Goal: Transaction & Acquisition: Purchase product/service

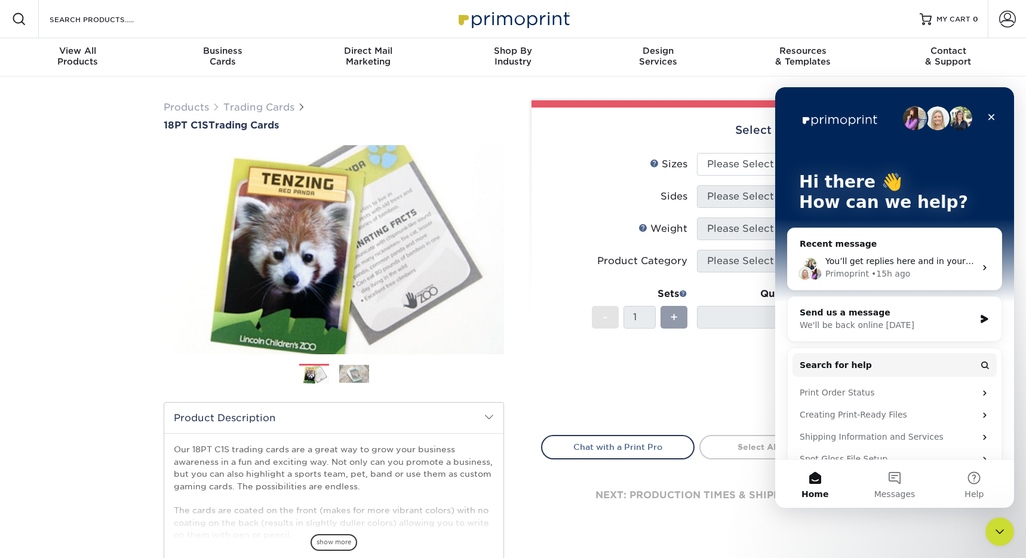
click at [828, 478] on button "Home" at bounding box center [814, 484] width 79 height 48
click at [903, 479] on button "Messages" at bounding box center [893, 484] width 79 height 48
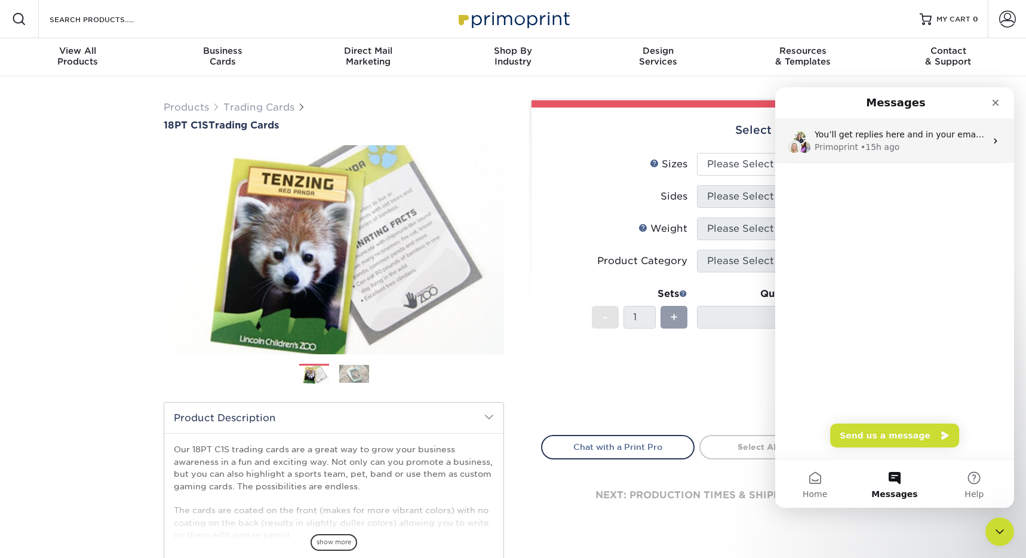
click at [860, 144] on div "• 15h ago" at bounding box center [879, 147] width 39 height 13
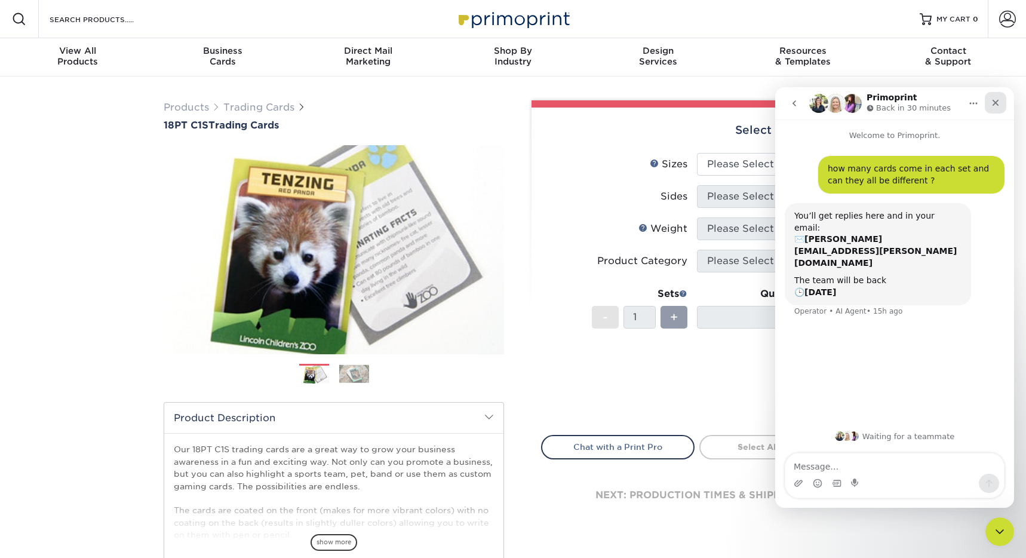
click at [999, 106] on icon "Close" at bounding box center [995, 103] width 10 height 10
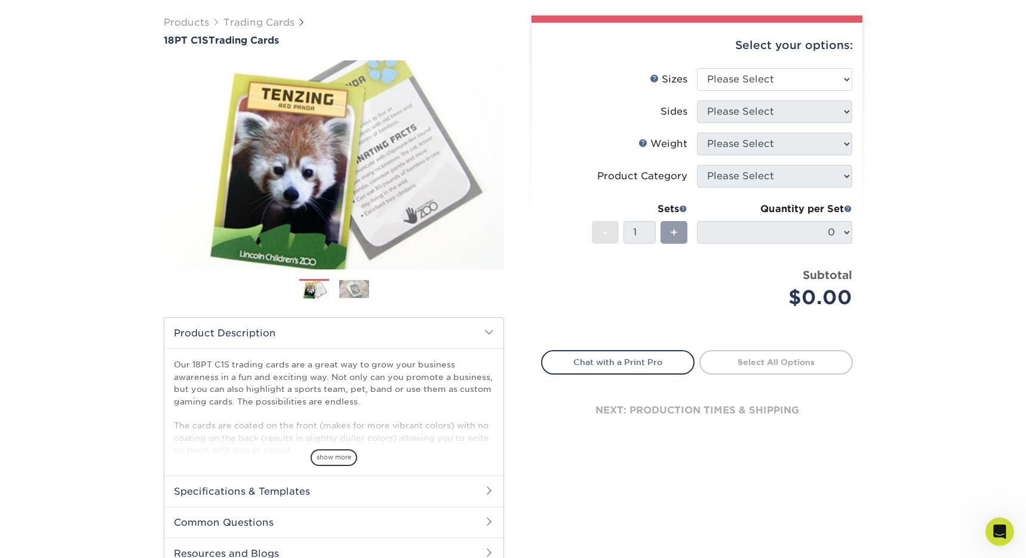
scroll to position [84, 0]
click at [339, 458] on span "show more" at bounding box center [333, 458] width 47 height 16
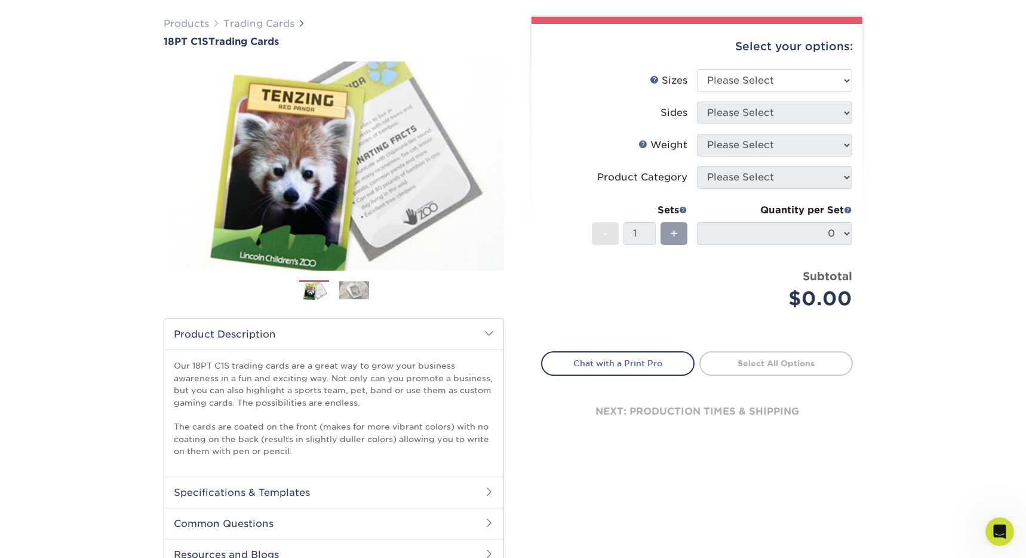
click at [259, 513] on h2 "Common Questions" at bounding box center [333, 522] width 339 height 31
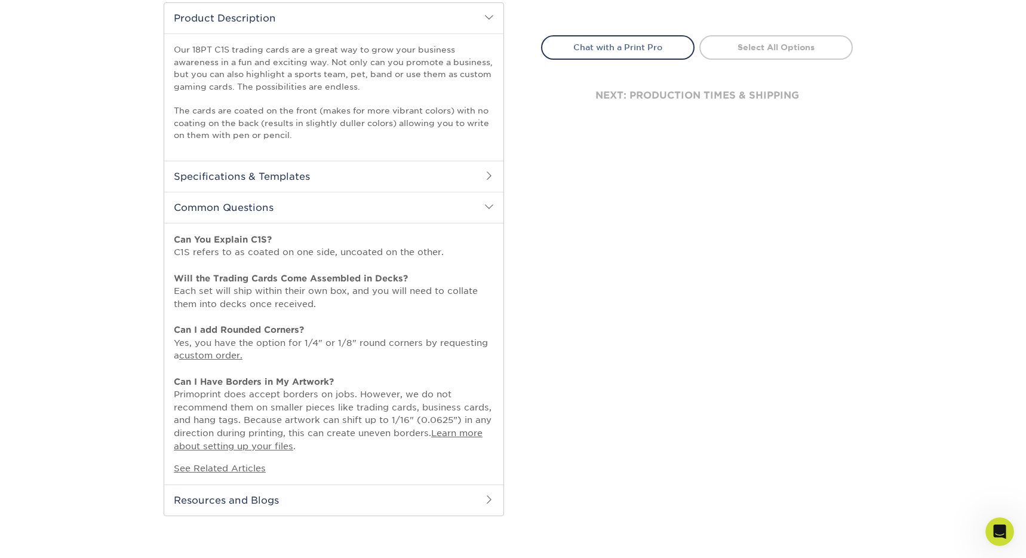
scroll to position [0, 0]
click at [260, 204] on h2 "Common Questions" at bounding box center [333, 207] width 339 height 31
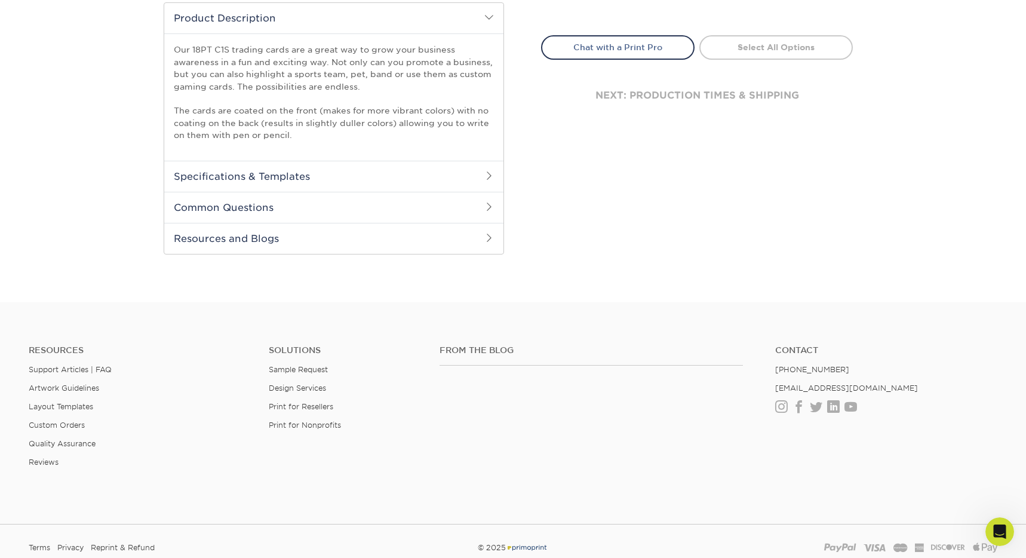
click at [271, 178] on h2 "Specifications & Templates" at bounding box center [333, 176] width 339 height 31
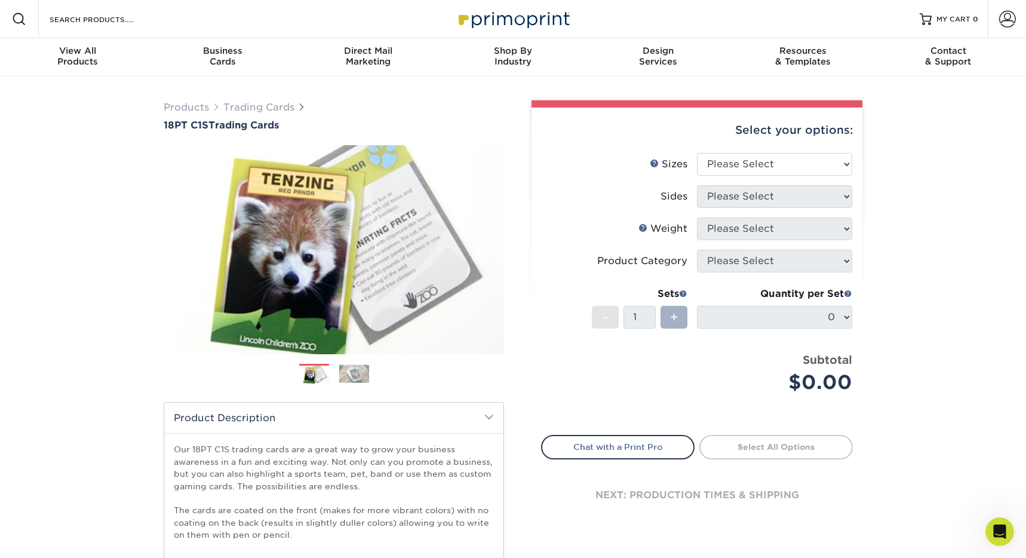
click at [671, 312] on span "+" at bounding box center [674, 317] width 8 height 18
select select "2.50x3.50"
select select "13abbda7-1d64-4f25-8bb2-c179b224825d"
select select "18PTC1S"
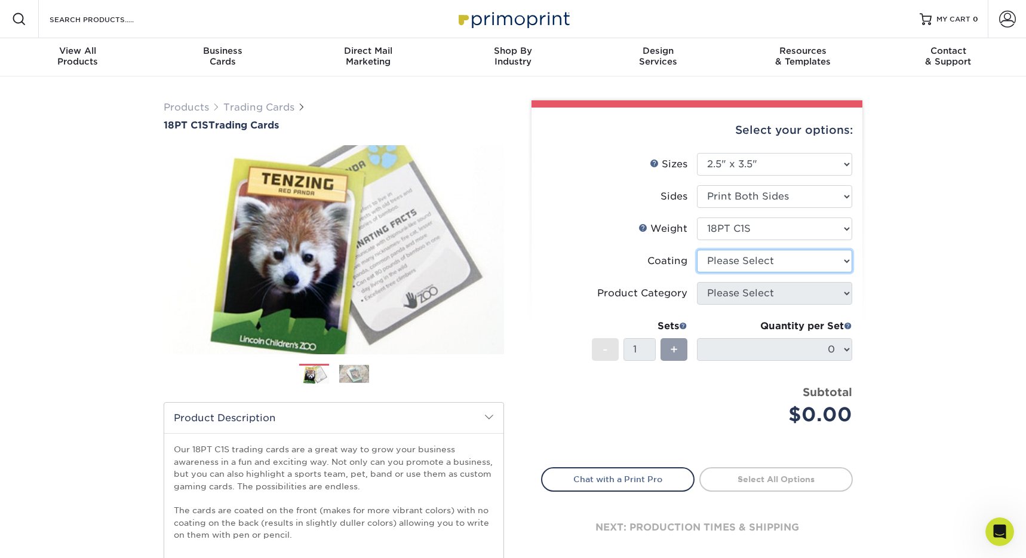
select select "1e8116af-acfc-44b1-83dc-8181aa338834"
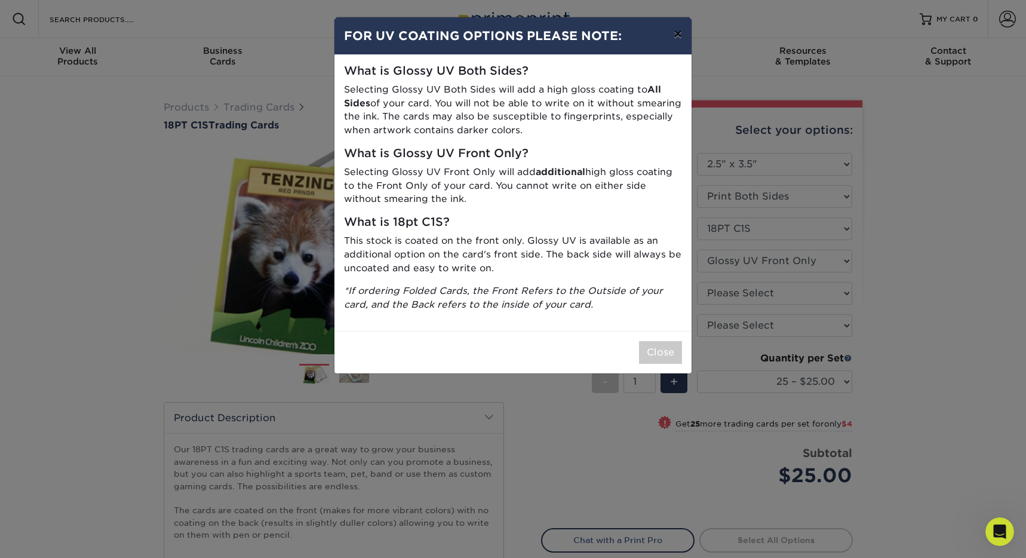
click at [672, 36] on button "×" at bounding box center [677, 33] width 27 height 33
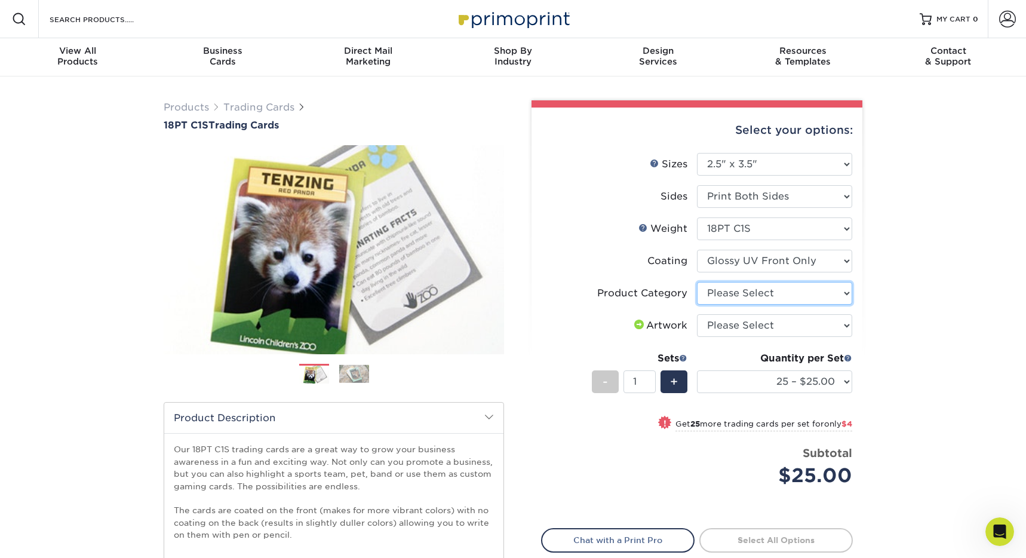
select select "c2f9bce9-36c2-409d-b101-c29d9d031e18"
select select "upload"
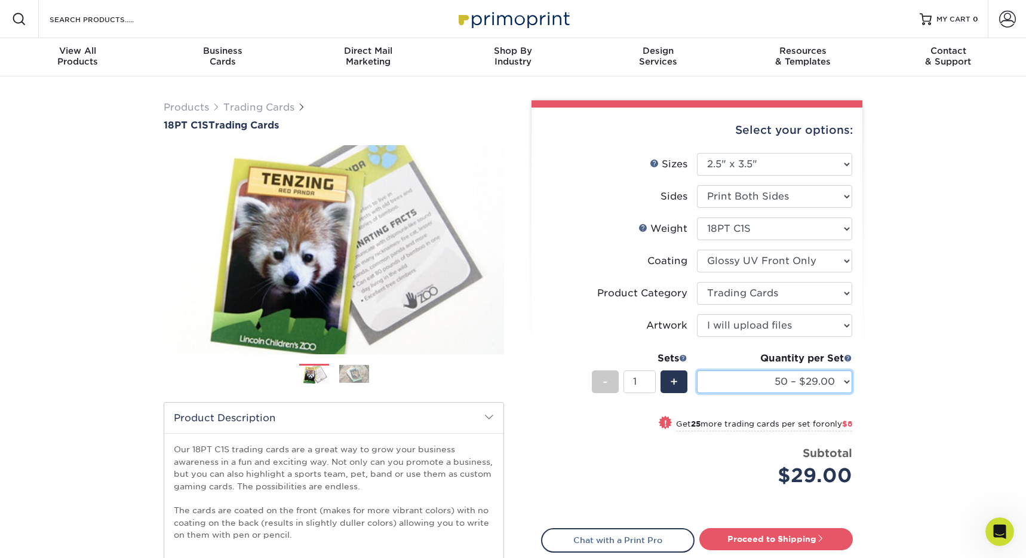
select select "25 – $25.00"
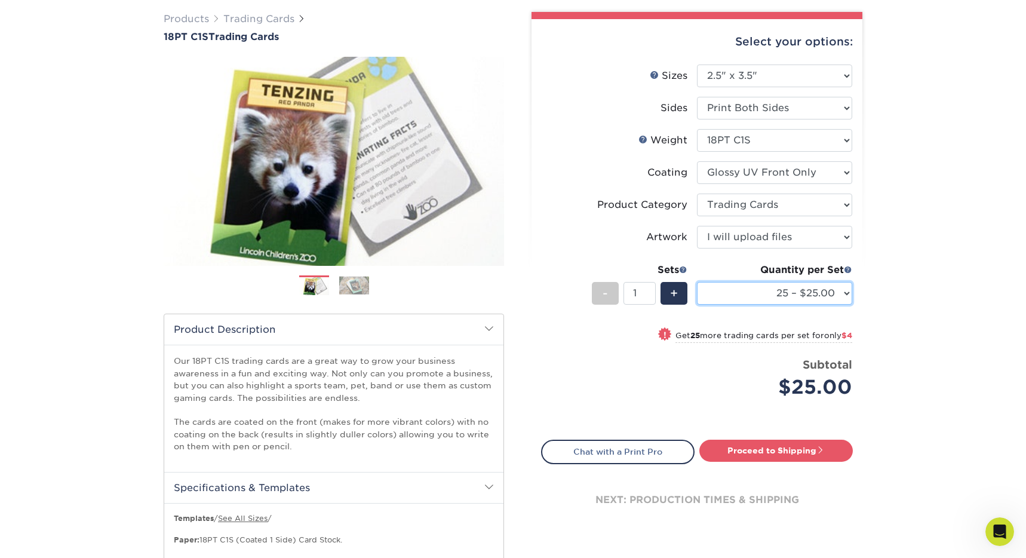
scroll to position [86, 0]
